Goal: Browse casually

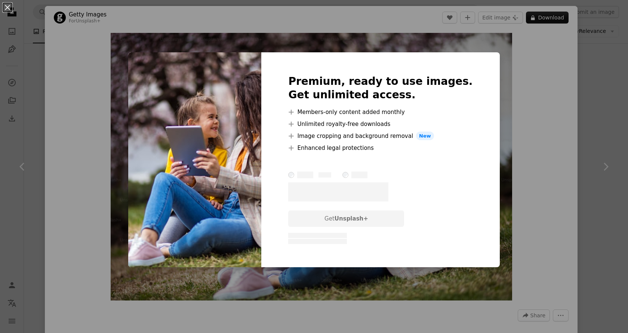
scroll to position [1886, 0]
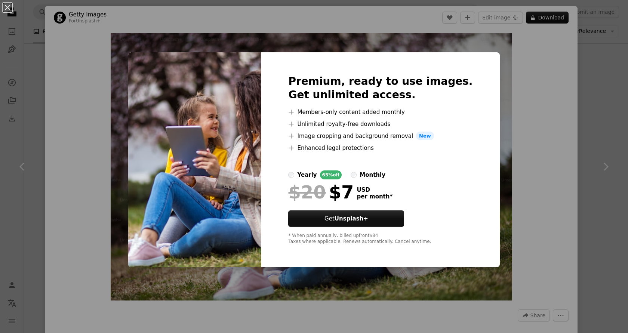
click at [502, 62] on div "An X shape Premium, ready to use images. Get unlimited access. A plus sign Memb…" at bounding box center [314, 166] width 628 height 333
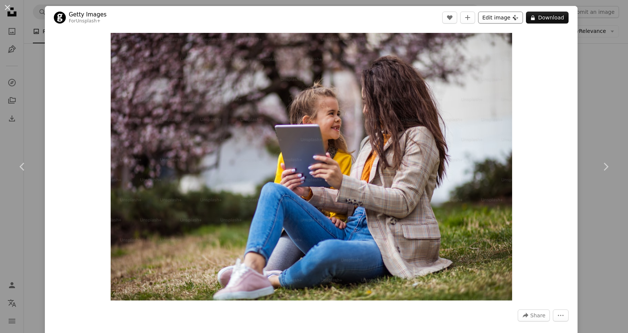
click at [507, 20] on button "Edit image Plus sign for Unsplash+" at bounding box center [500, 18] width 45 height 12
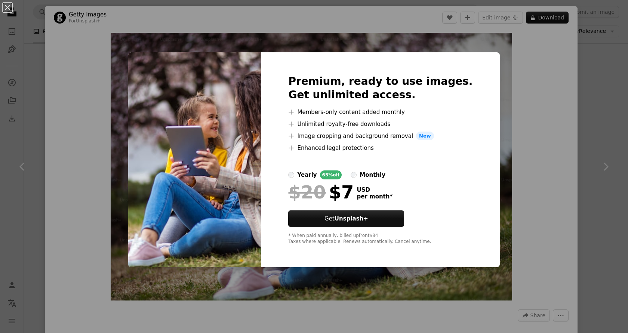
click at [545, 86] on div "An X shape Premium, ready to use images. Get unlimited access. A plus sign Memb…" at bounding box center [314, 166] width 628 height 333
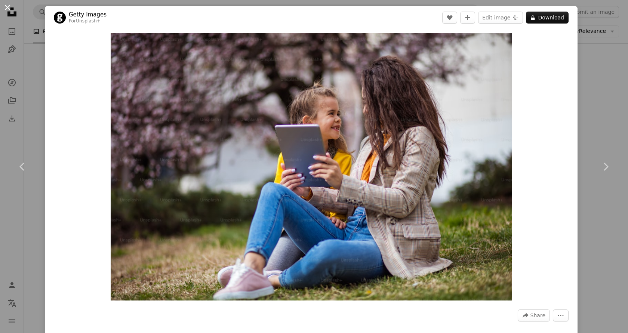
click at [8, 11] on button "An X shape" at bounding box center [7, 7] width 9 height 9
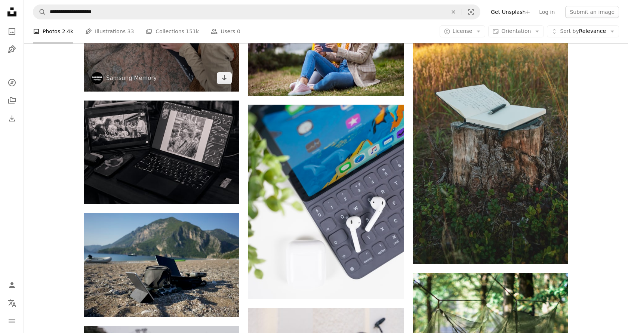
scroll to position [1965, 0]
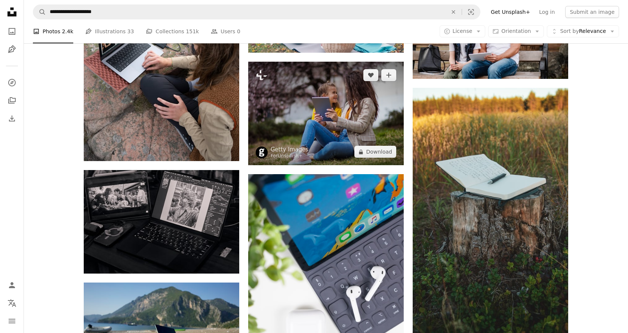
click at [266, 112] on img at bounding box center [326, 114] width 156 height 104
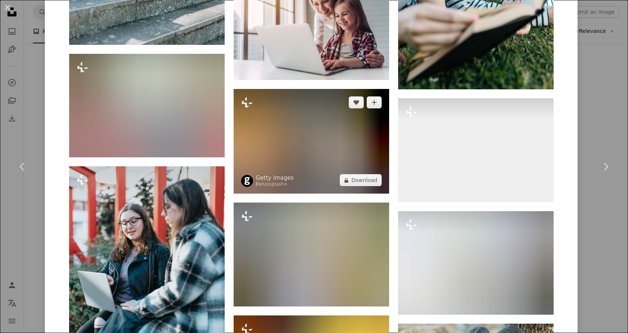
scroll to position [3261, 0]
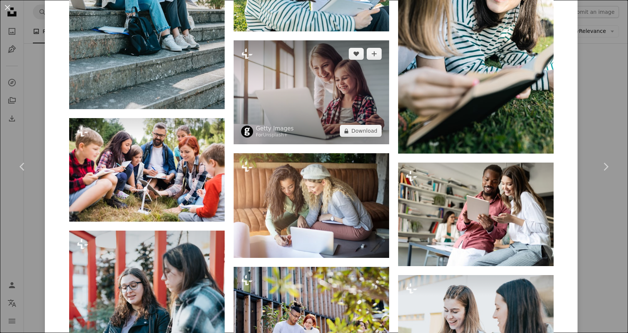
click at [286, 114] on img at bounding box center [312, 92] width 156 height 104
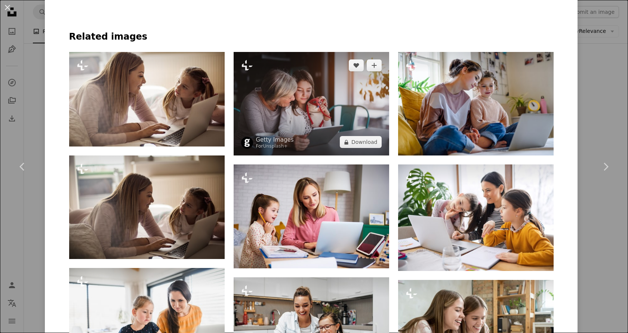
scroll to position [383, 0]
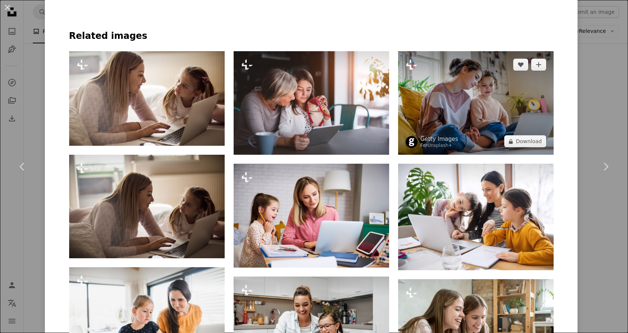
click at [479, 101] on img at bounding box center [476, 103] width 156 height 104
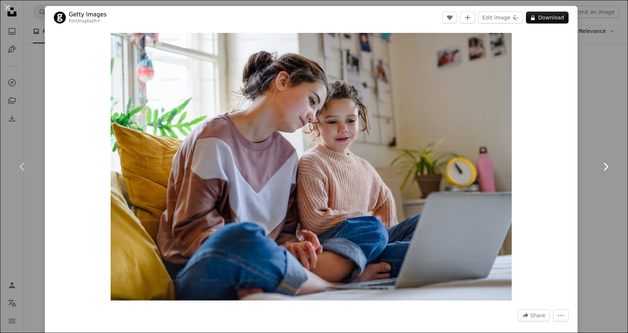
click at [602, 165] on icon "Chevron right" at bounding box center [606, 167] width 12 height 12
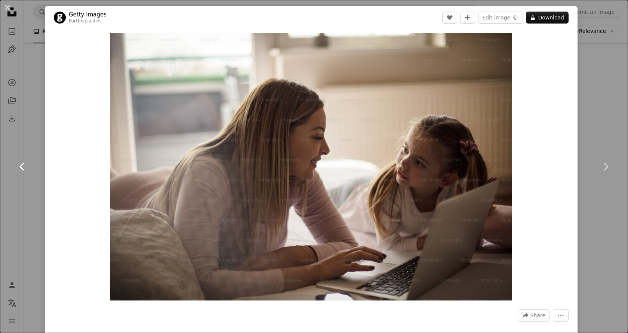
click at [25, 165] on icon "Chevron left" at bounding box center [22, 167] width 12 height 12
